Goal: Task Accomplishment & Management: Use online tool/utility

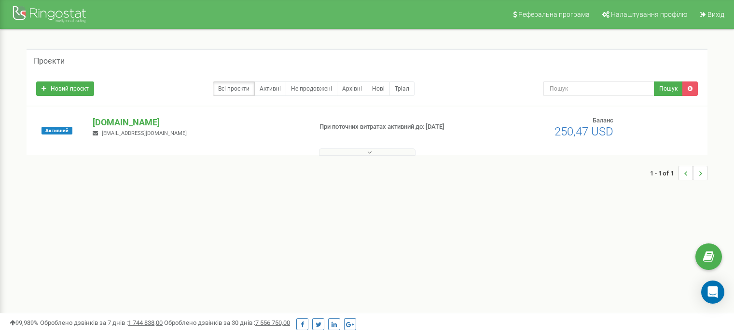
click at [105, 121] on p "[DOMAIN_NAME]" at bounding box center [198, 122] width 211 height 13
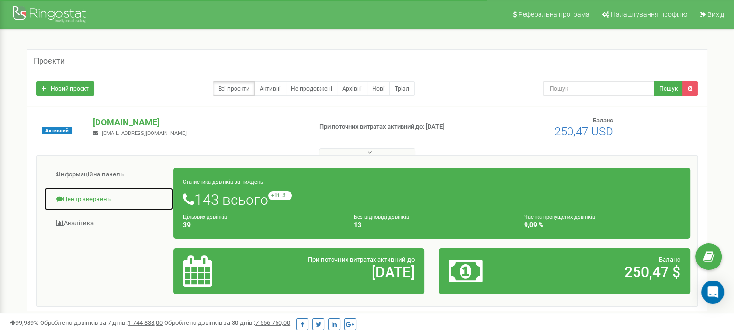
click at [91, 194] on link "Центр звернень" at bounding box center [109, 200] width 130 height 24
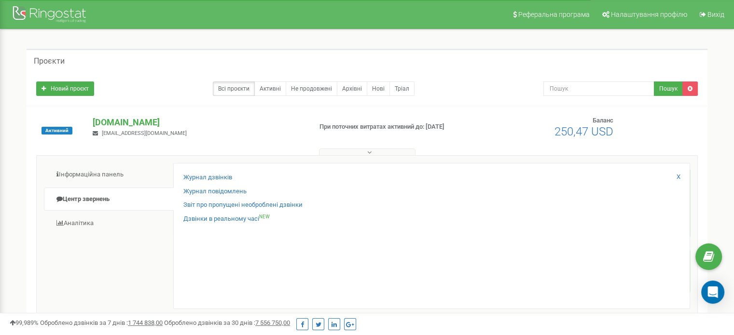
click at [210, 172] on div "Журнал дзвінків Журнал повідомлень Звіт про пропущені необроблені дзвінки Дзвін…" at bounding box center [431, 236] width 517 height 146
click at [203, 177] on link "Журнал дзвінків" at bounding box center [207, 177] width 49 height 9
